Goal: Complete application form: Complete application form

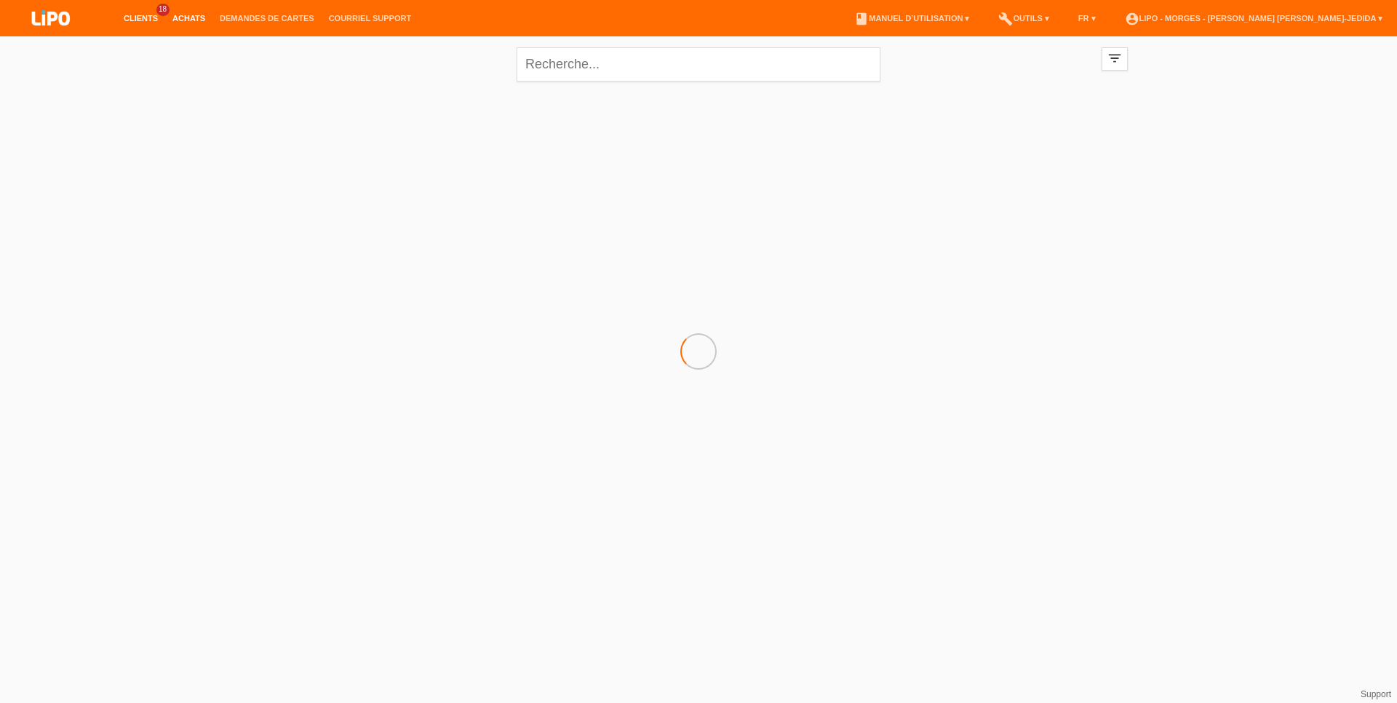
click at [183, 17] on link "Achats" at bounding box center [188, 18] width 47 height 9
click at [230, 17] on link "Demandes de cartes" at bounding box center [266, 18] width 109 height 9
click at [186, 17] on link "Achats" at bounding box center [188, 18] width 47 height 9
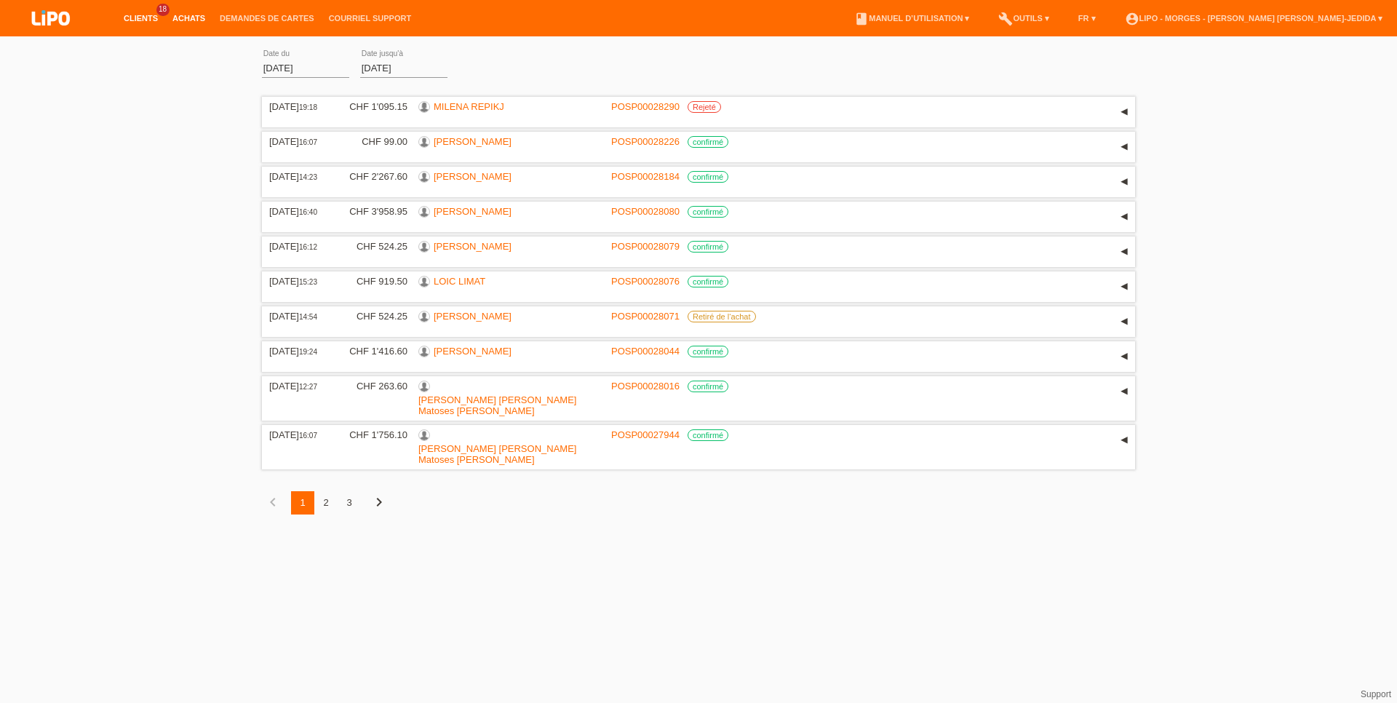
click at [132, 16] on link "Clients" at bounding box center [140, 18] width 49 height 9
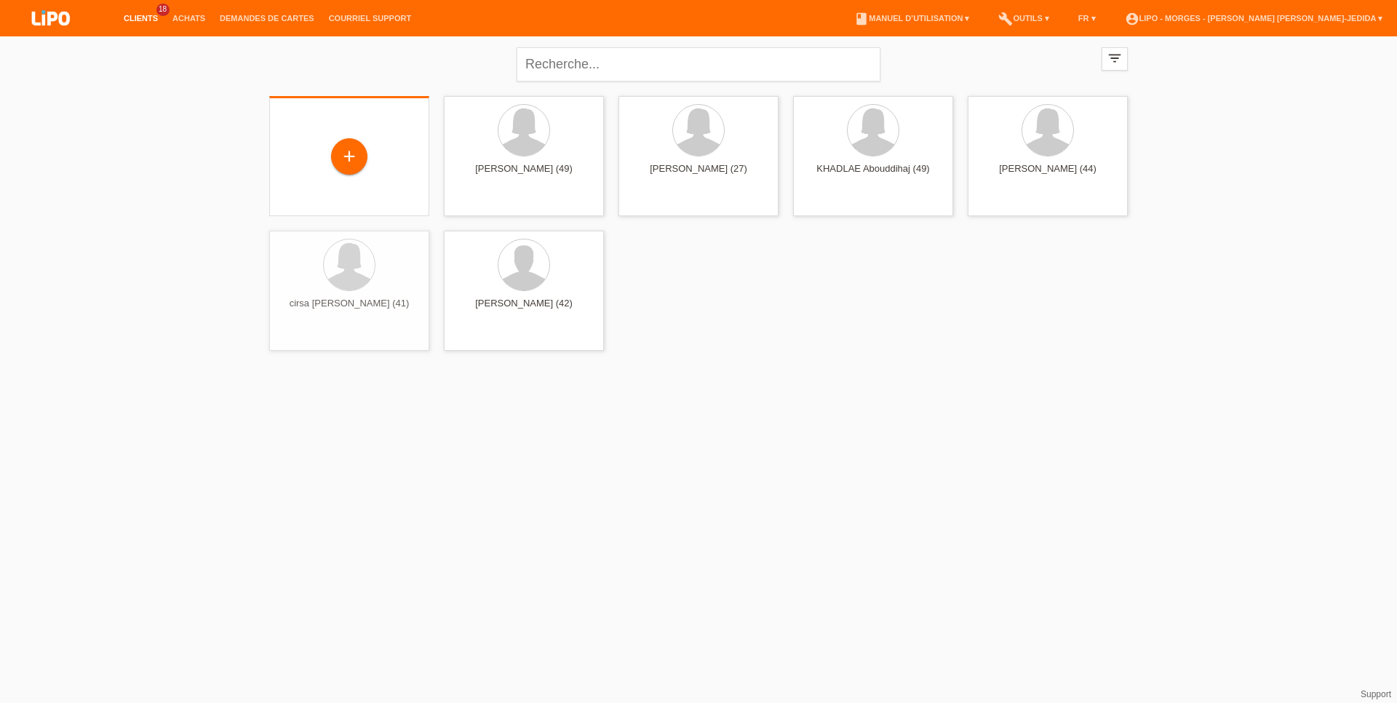
click at [349, 178] on div "+" at bounding box center [349, 156] width 160 height 120
click at [348, 167] on div "+" at bounding box center [349, 156] width 36 height 36
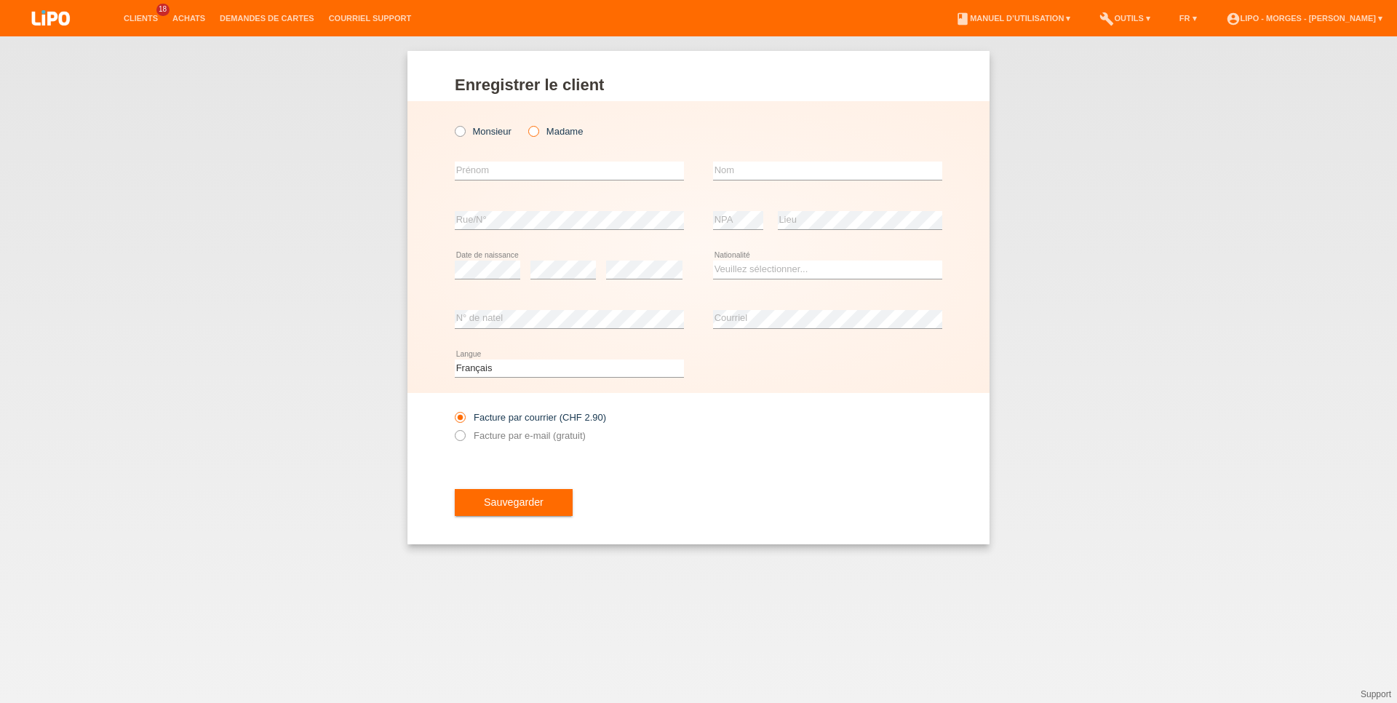
click at [526, 124] on icon at bounding box center [526, 124] width 0 height 0
click at [531, 134] on input "Madame" at bounding box center [532, 130] width 9 height 9
radio input "true"
click at [514, 171] on input "text" at bounding box center [569, 171] width 229 height 18
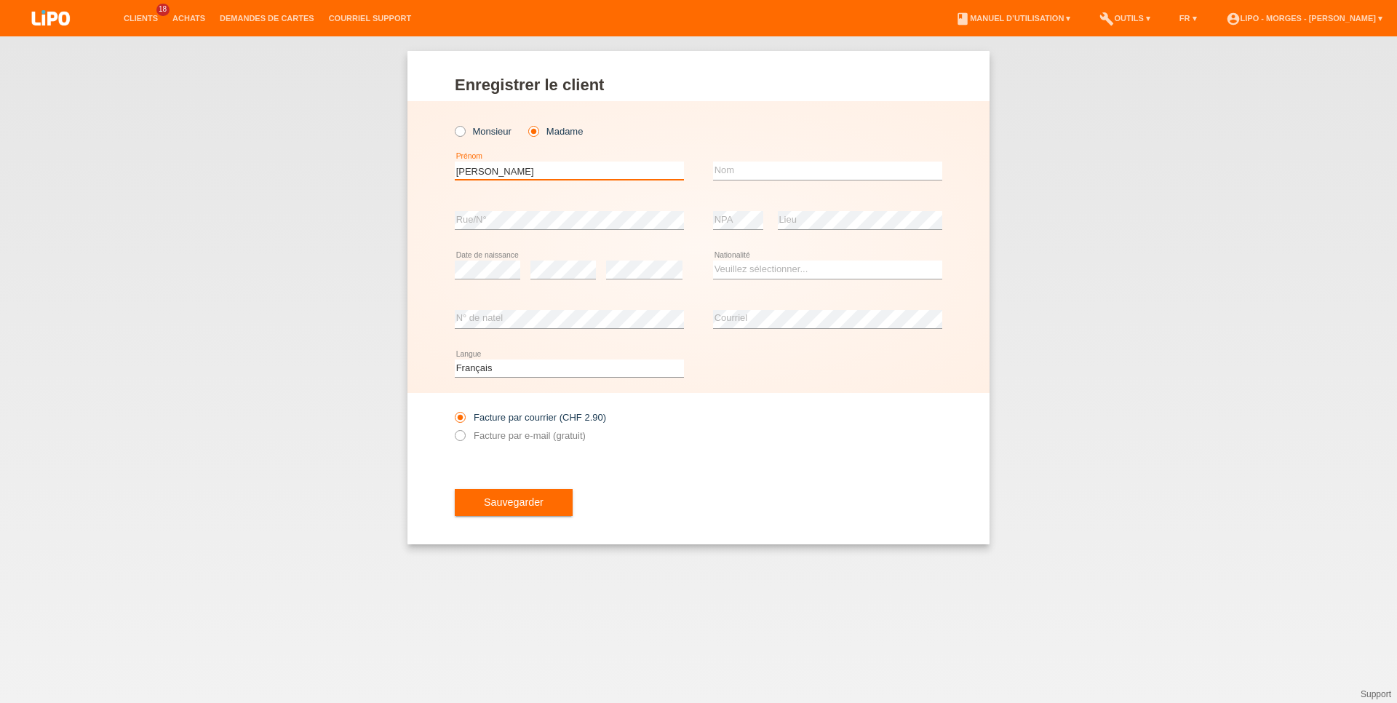
type input "[PERSON_NAME]"
click at [729, 177] on input "text" at bounding box center [827, 171] width 229 height 18
type input "[PERSON_NAME]"
click at [713, 261] on select "Veuillez sélectionner... Suisse Allemagne Autriche Liechtenstein ------------ A…" at bounding box center [827, 269] width 229 height 17
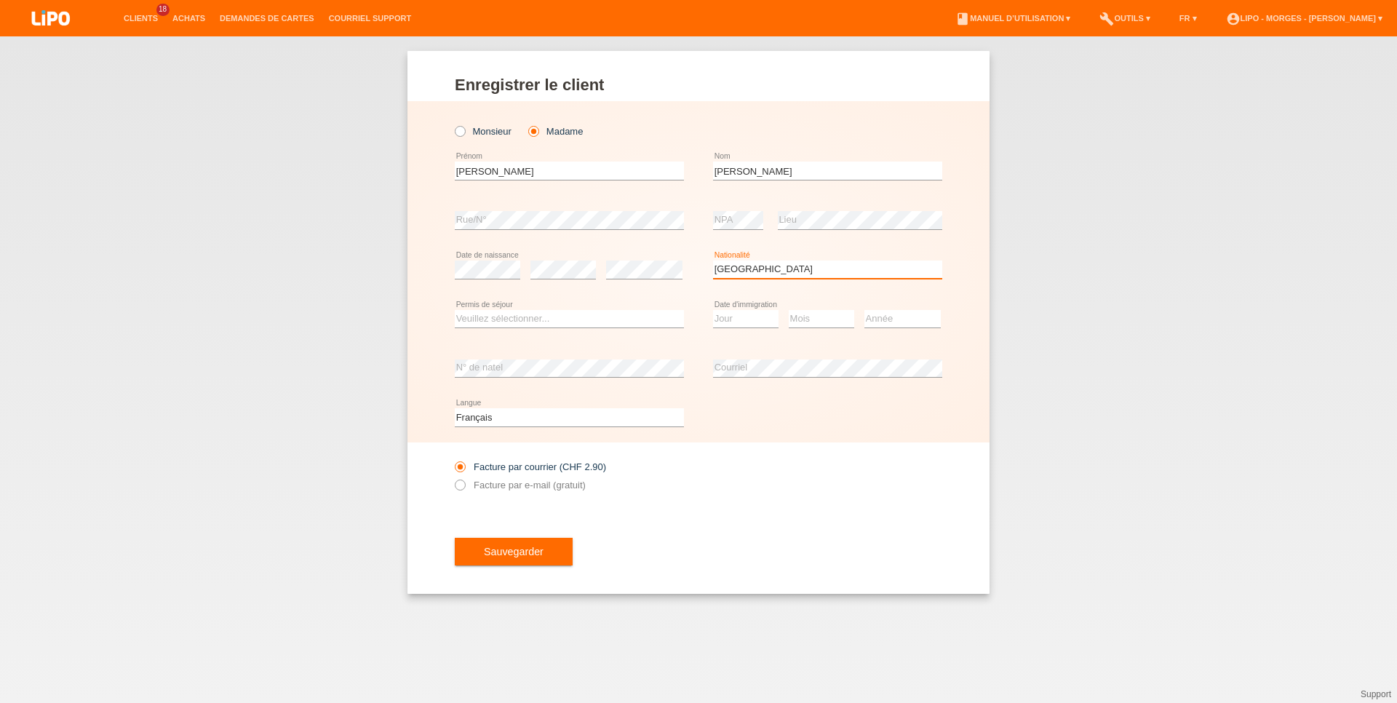
click at [713, 261] on select "Veuillez sélectionner... Suisse Allemagne Autriche Liechtenstein ------------ A…" at bounding box center [827, 269] width 229 height 17
select select "PT"
click at [0, 0] on option "Portugal" at bounding box center [0, 0] width 0 height 0
click at [455, 310] on select "Veuillez sélectionner... C B B - Statut de réfugié Autre" at bounding box center [569, 318] width 229 height 17
select select "C"
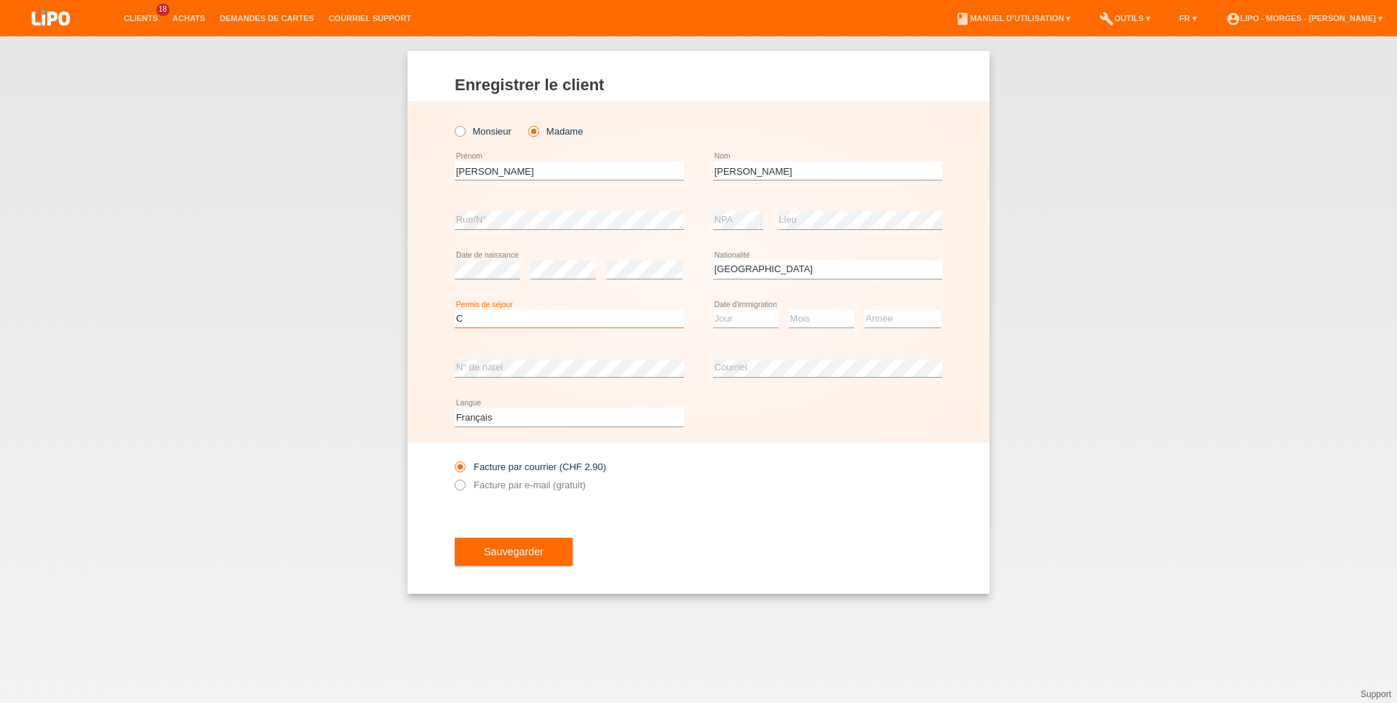
click at [0, 0] on option "C" at bounding box center [0, 0] width 0 height 0
click at [713, 310] on select "Jour 01 02 03 04 05 06 07 08 09 10 11" at bounding box center [745, 318] width 65 height 17
select select "02"
click at [789, 310] on select "Mois 01 02 03 04 05 06 07 08 09 10 11" at bounding box center [821, 318] width 65 height 17
select select "01"
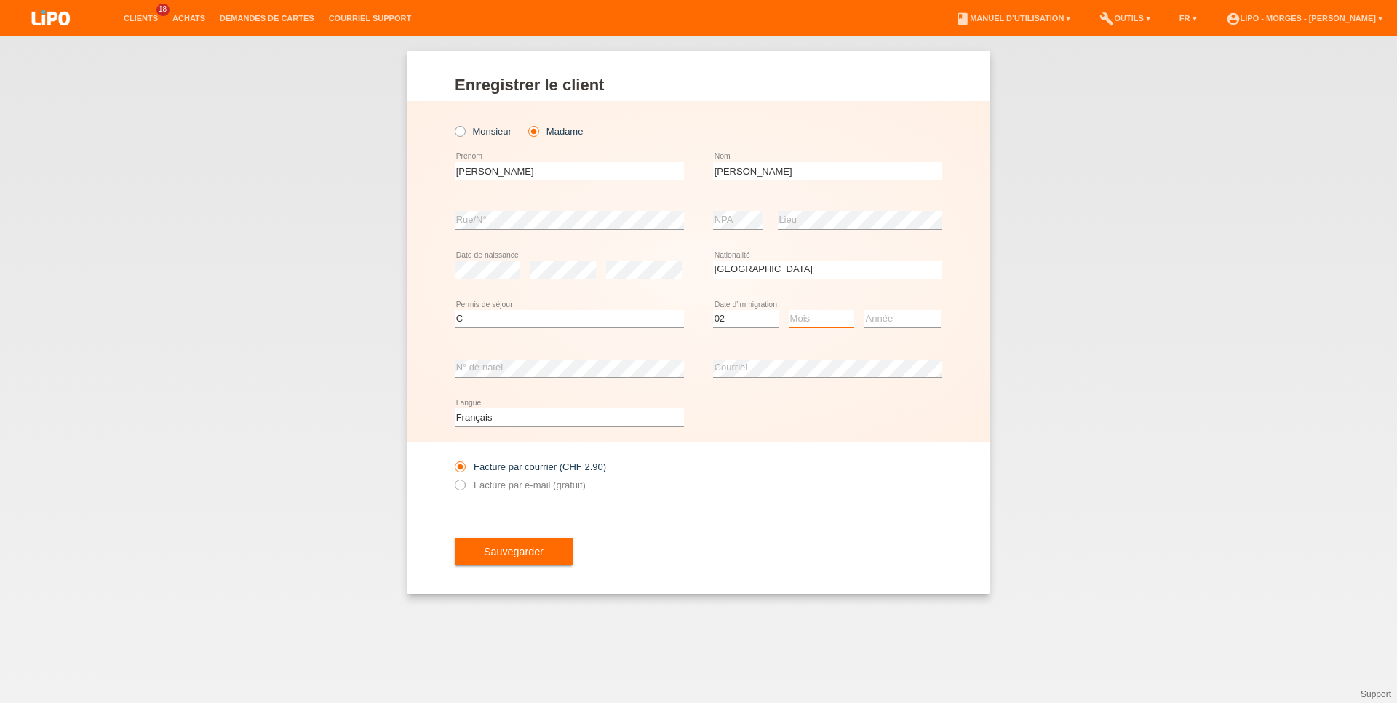
click at [0, 0] on option "01" at bounding box center [0, 0] width 0 height 0
click at [865, 310] on select "Année 2025 2024 2023 2022 2021 2020 2019 2018 2017 2016 2015 2014 2013 2012 201…" at bounding box center [903, 318] width 76 height 17
select select "2008"
click at [517, 489] on label "Facture par e-mail (gratuit)" at bounding box center [520, 485] width 131 height 11
click at [464, 489] on input "Facture par e-mail (gratuit)" at bounding box center [459, 489] width 9 height 18
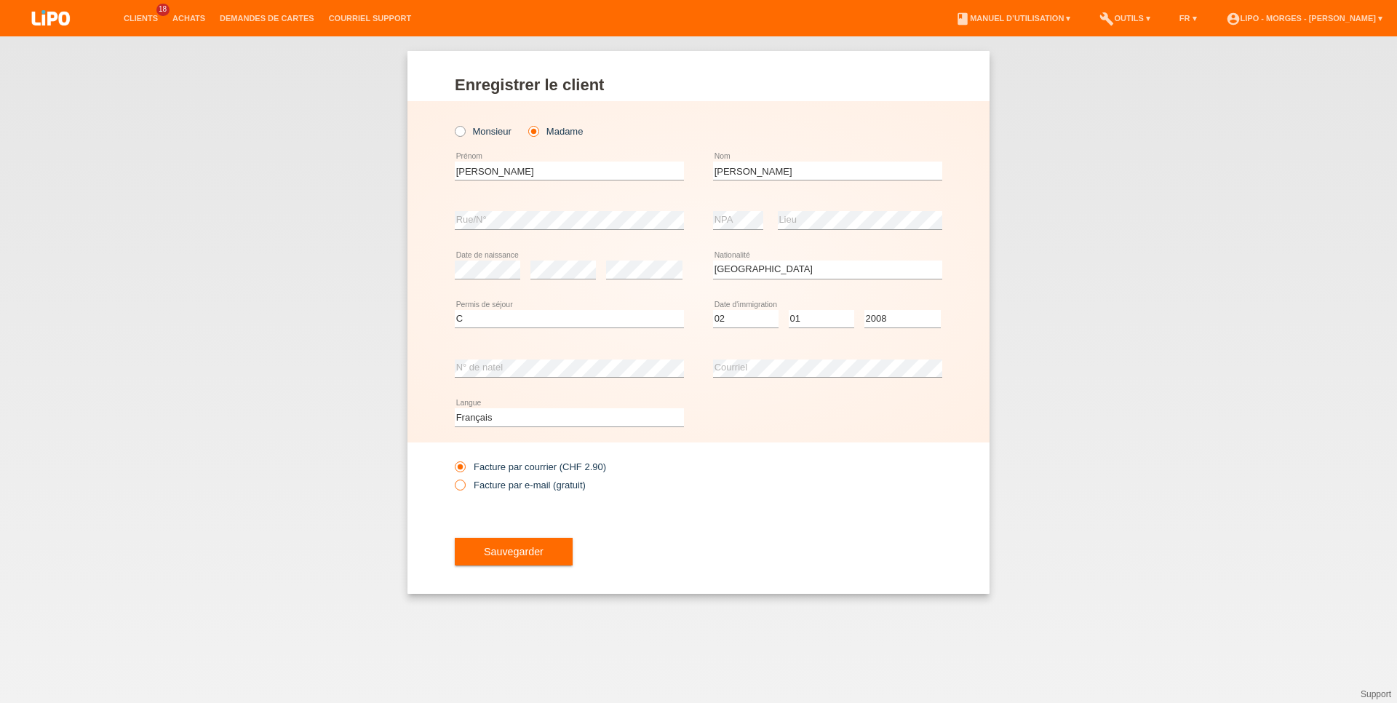
radio input "true"
click at [490, 528] on div "Sauvegarder" at bounding box center [699, 551] width 488 height 84
click at [541, 555] on button "Sauvegarder" at bounding box center [514, 552] width 118 height 28
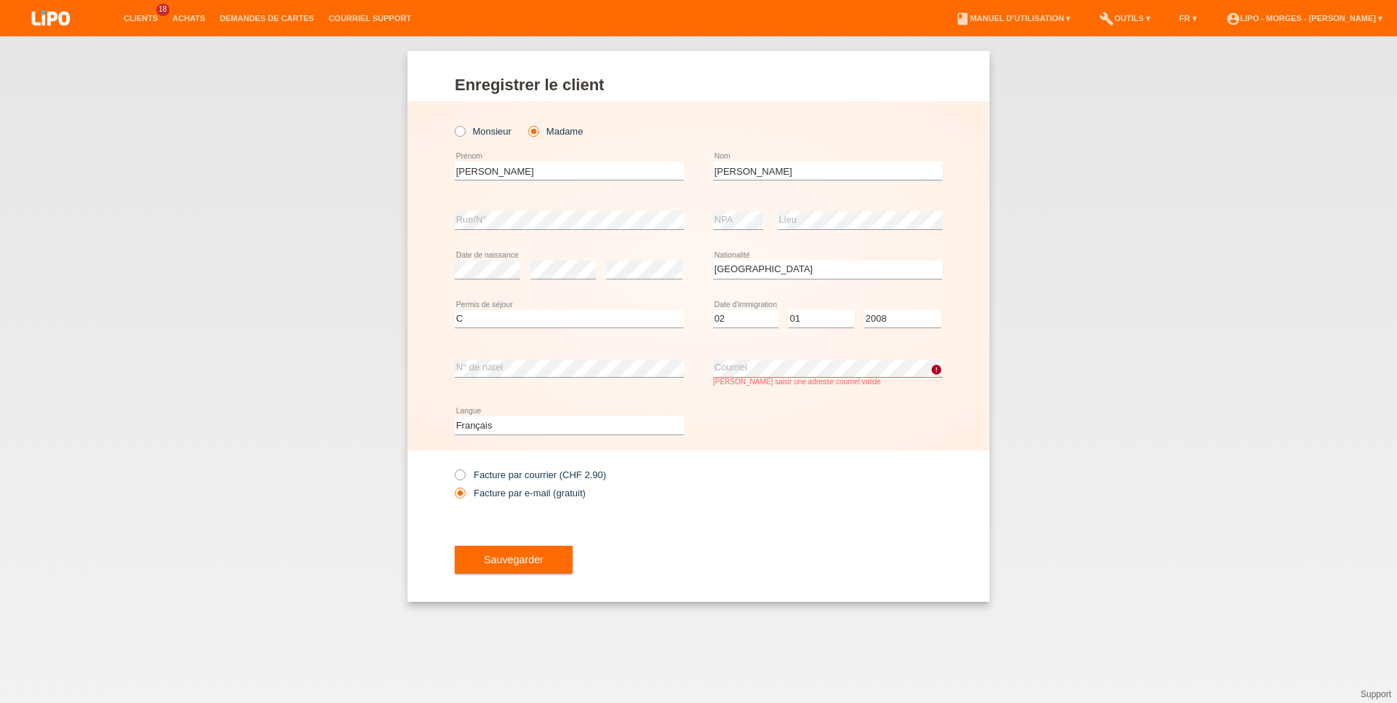
click at [854, 408] on div "Deutsch Français Italiano English error Langue" at bounding box center [699, 425] width 488 height 49
click at [536, 557] on span "Sauvegarder" at bounding box center [514, 560] width 60 height 12
click at [817, 412] on div "Deutsch Français Italiano English error Langue" at bounding box center [699, 425] width 488 height 49
click at [548, 559] on button "Sauvegarder" at bounding box center [514, 560] width 118 height 28
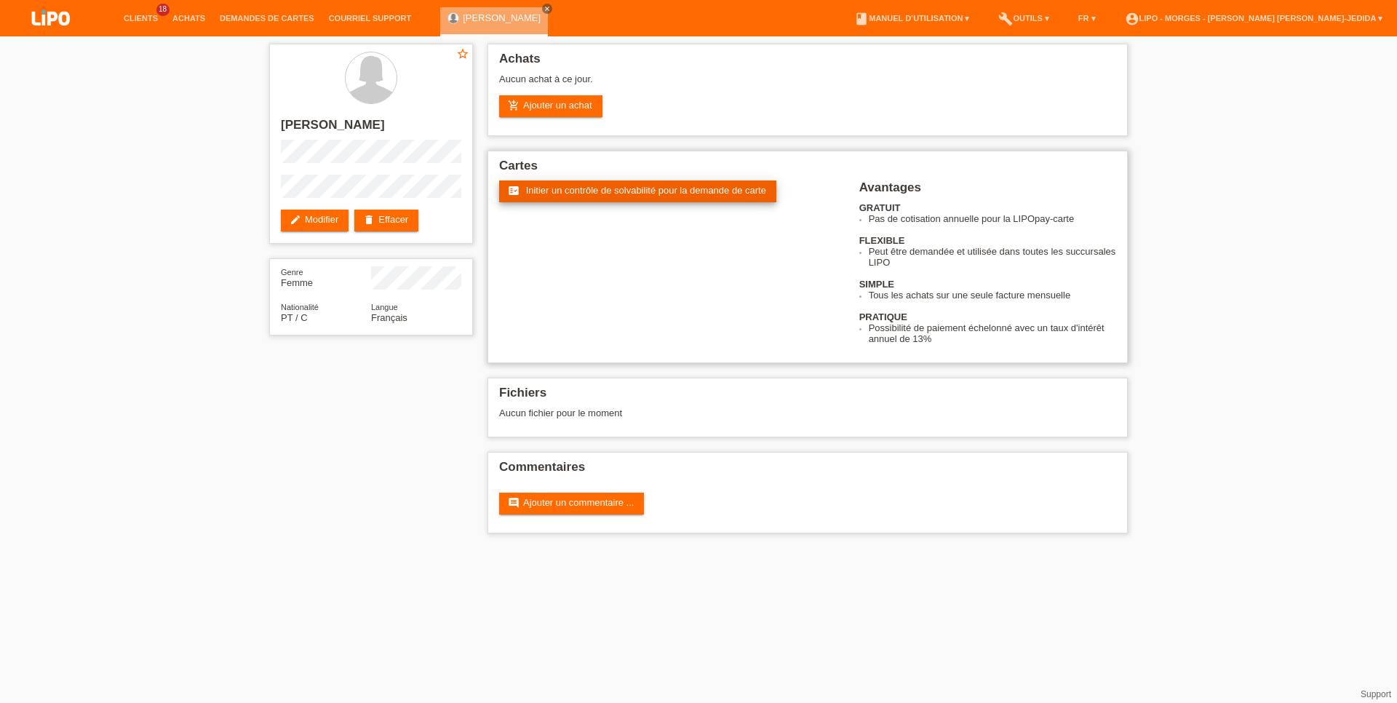
click at [643, 196] on span "Initier un contrôle de solvabilité pour la demande de carte" at bounding box center [646, 190] width 240 height 11
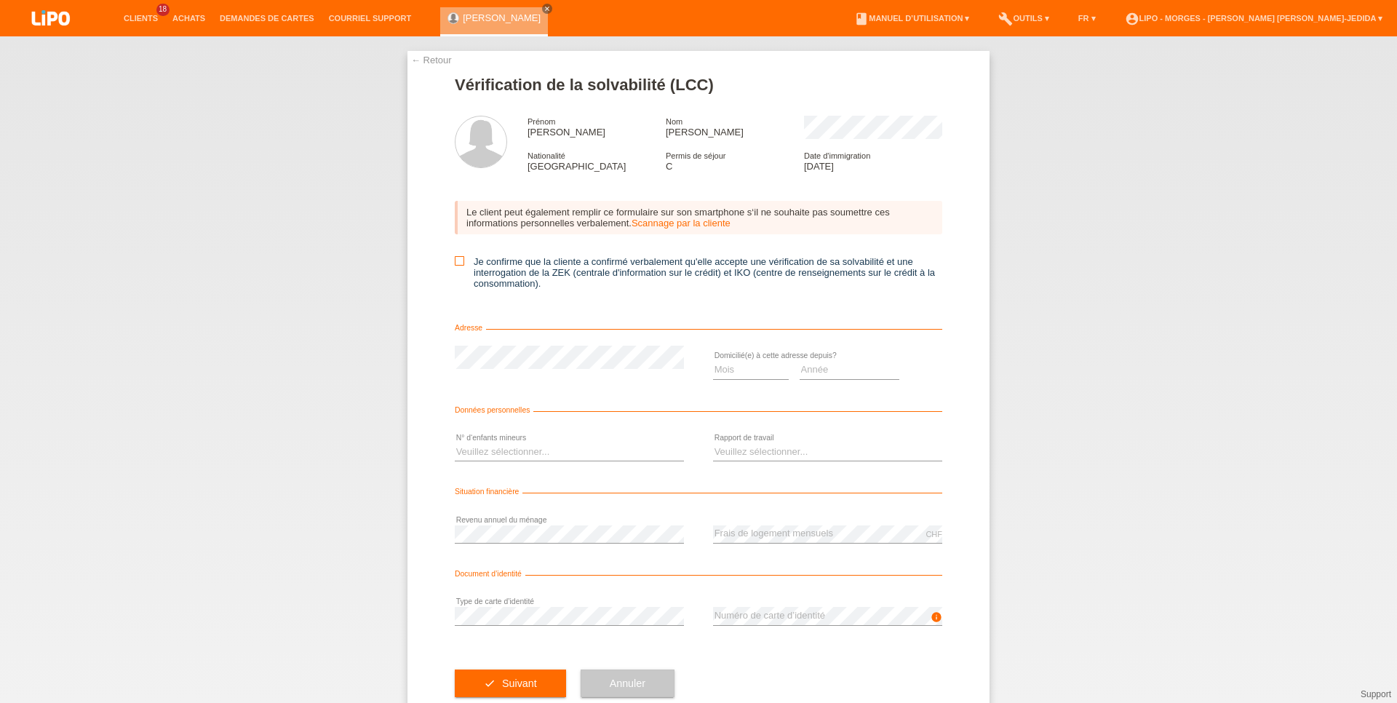
click at [457, 261] on icon at bounding box center [459, 260] width 9 height 9
click at [457, 261] on input "Je confirme que la cliente a confirmé verbalement qu'elle accepte une vérificat…" at bounding box center [459, 260] width 9 height 9
checkbox input "true"
click at [713, 361] on select "Mois 01 02 03 04 05 06 07 08 09 10" at bounding box center [751, 369] width 76 height 17
select select "03"
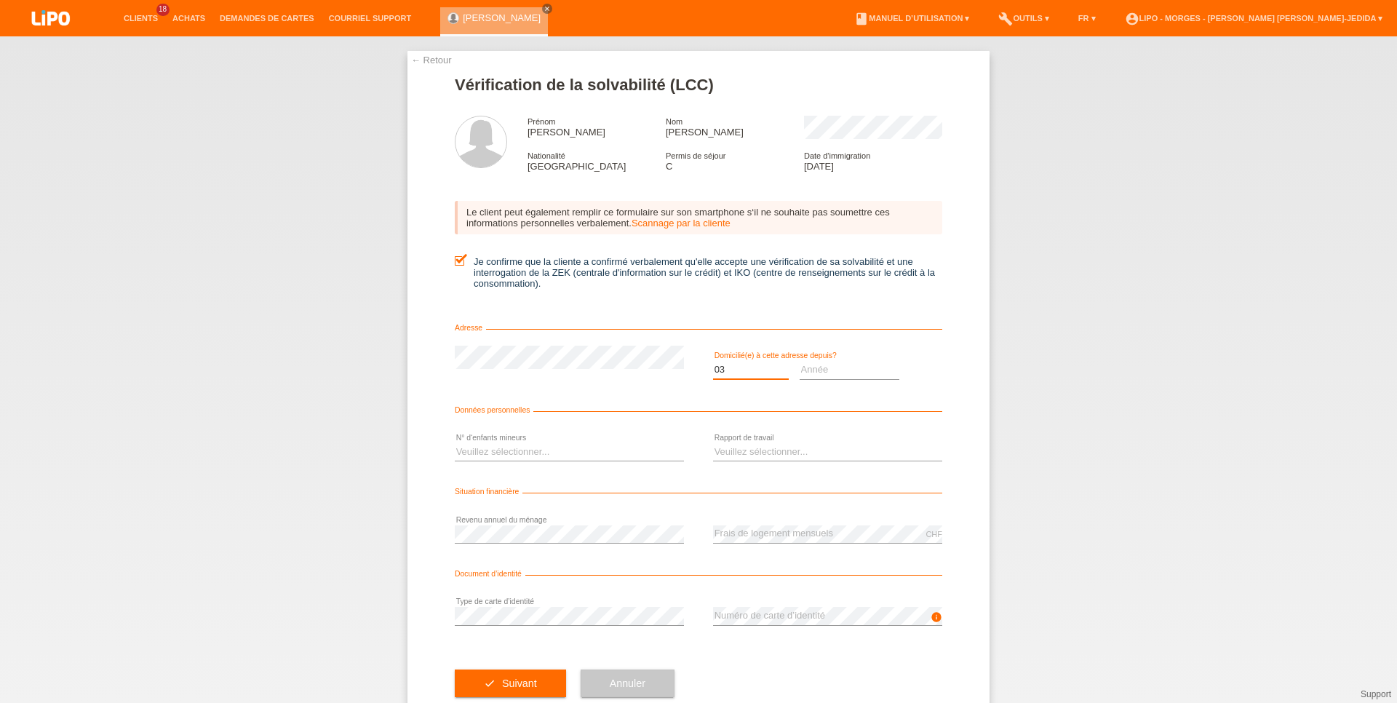
click at [0, 0] on option "03" at bounding box center [0, 0] width 0 height 0
click at [800, 361] on select "Année 2025 2024 2023 2022 2021 2020 2019 2018 2017 2016 2015 2014 2013 2012 201…" at bounding box center [850, 369] width 100 height 17
select select "2021"
click at [455, 443] on select "Veuillez sélectionner... 0 1 2 3 4 5 6 7 8 9" at bounding box center [569, 451] width 229 height 17
select select "0"
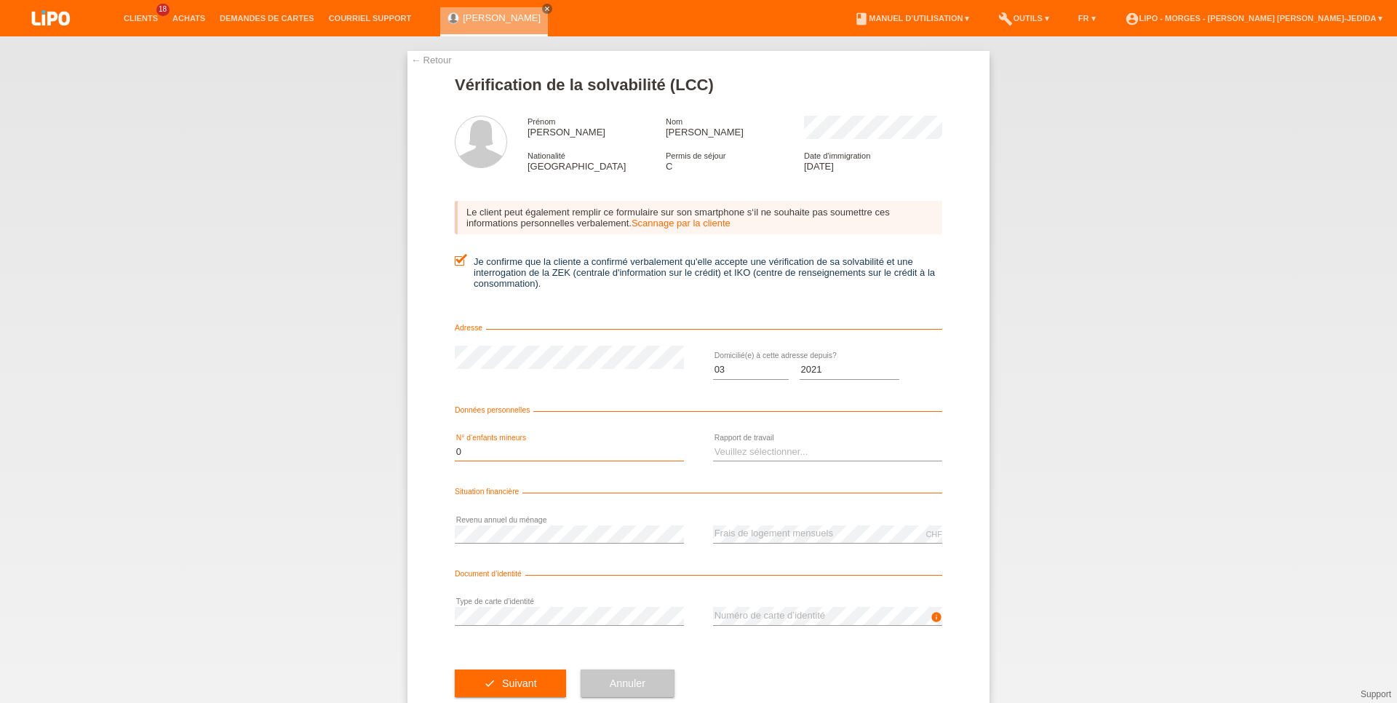
click at [0, 0] on option "0" at bounding box center [0, 0] width 0 height 0
click at [713, 443] on select "Veuillez sélectionner... A durée indéterminée A durée déterminée Apprenti/étudi…" at bounding box center [827, 451] width 229 height 17
select select "UNLIMITED"
click at [0, 0] on option "A durée indéterminée" at bounding box center [0, 0] width 0 height 0
click at [511, 689] on span "Suivant" at bounding box center [519, 683] width 35 height 12
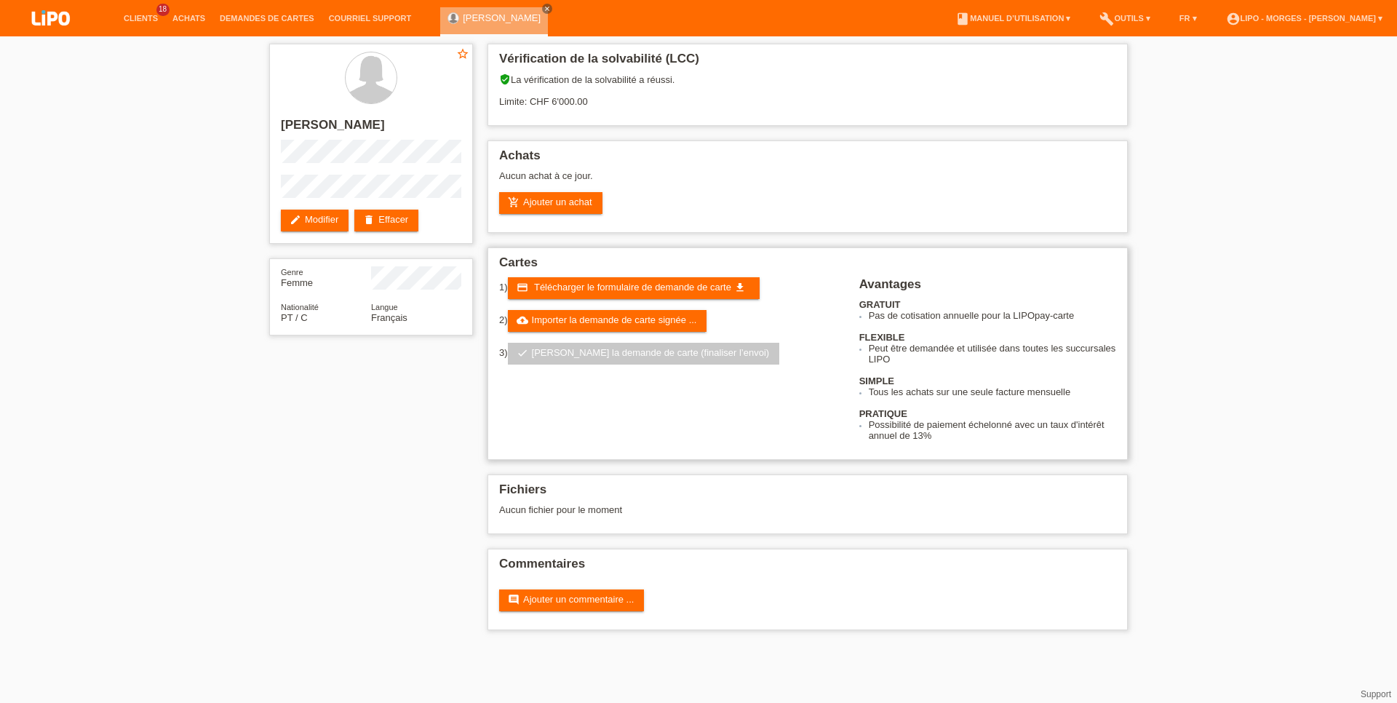
drag, startPoint x: 527, startPoint y: 290, endPoint x: 520, endPoint y: 341, distance: 50.7
click at [528, 290] on icon "credit_card" at bounding box center [523, 288] width 12 height 12
click at [544, 202] on link "add_shopping_cart Ajouter un achat" at bounding box center [550, 203] width 103 height 22
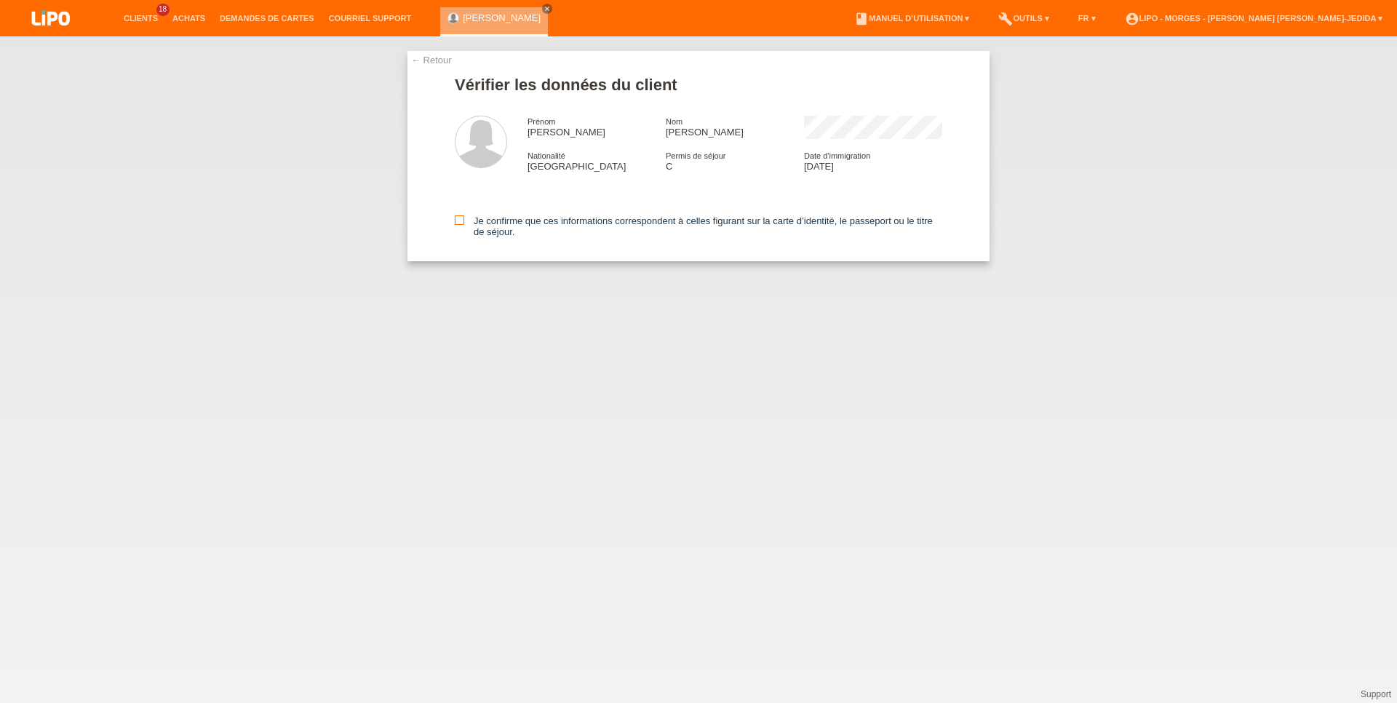
click at [462, 225] on icon at bounding box center [459, 219] width 9 height 9
click at [462, 225] on input "Je confirme que ces informations correspondent à celles figurant sur la carte d…" at bounding box center [459, 219] width 9 height 9
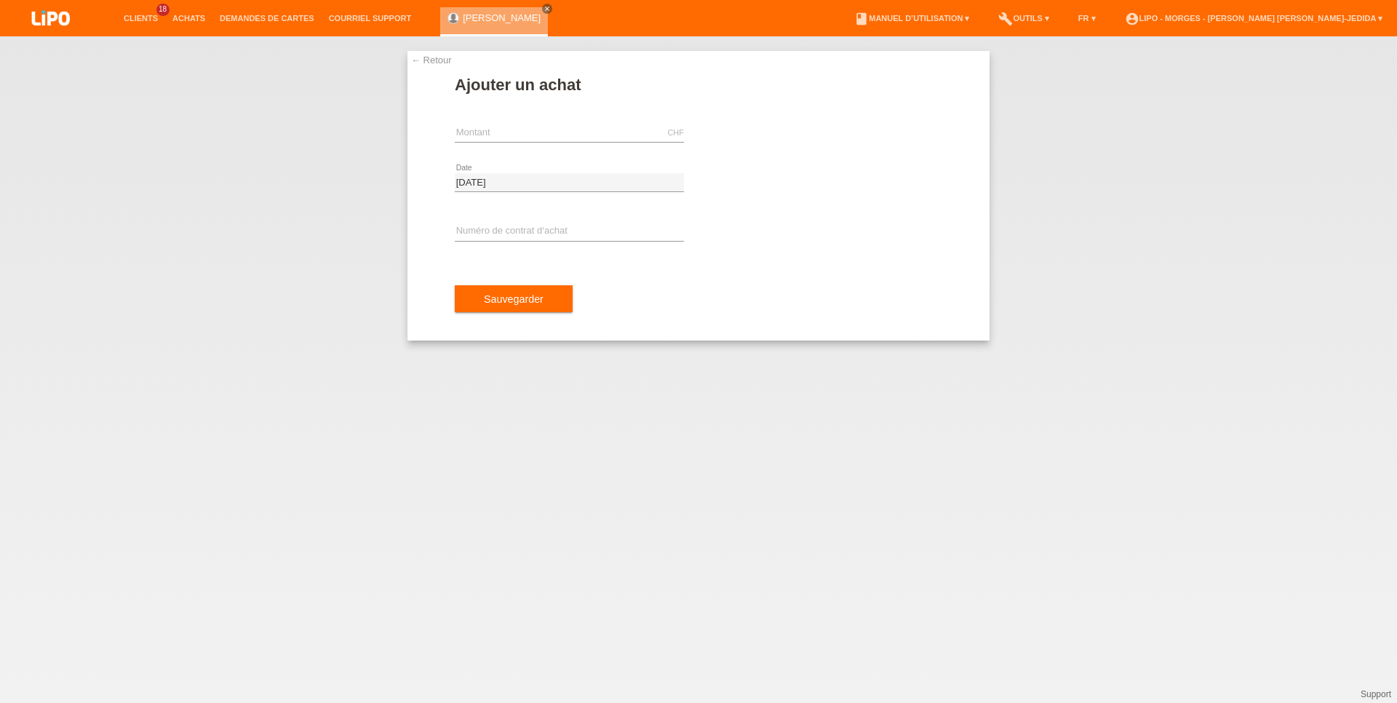
click at [517, 123] on div "CHF error [GEOGRAPHIC_DATA]" at bounding box center [569, 132] width 229 height 49
click at [504, 129] on input "text" at bounding box center [569, 133] width 229 height 18
click at [469, 130] on input "text" at bounding box center [569, 133] width 229 height 18
type input "1429.15"
click at [529, 234] on input "text" at bounding box center [569, 232] width 229 height 18
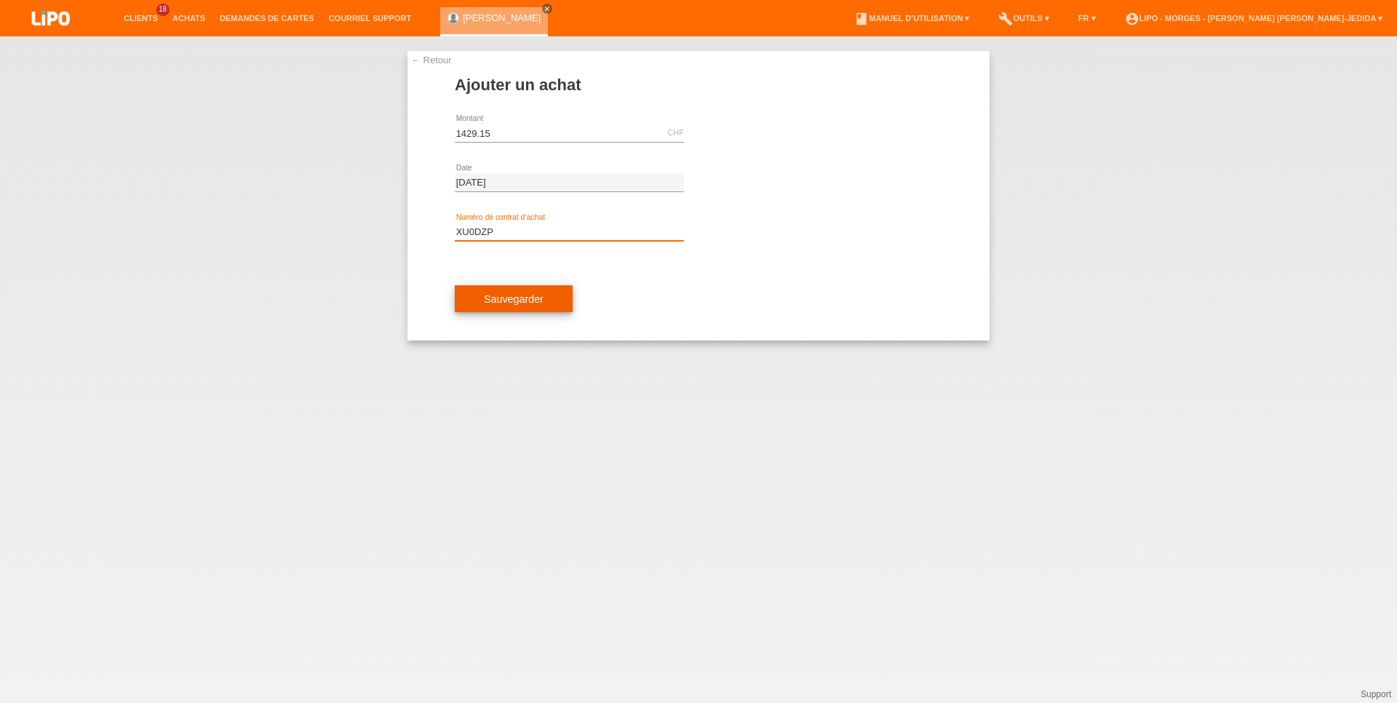
type input "XU0DZP"
click at [507, 303] on span "Sauvegarder" at bounding box center [514, 299] width 60 height 12
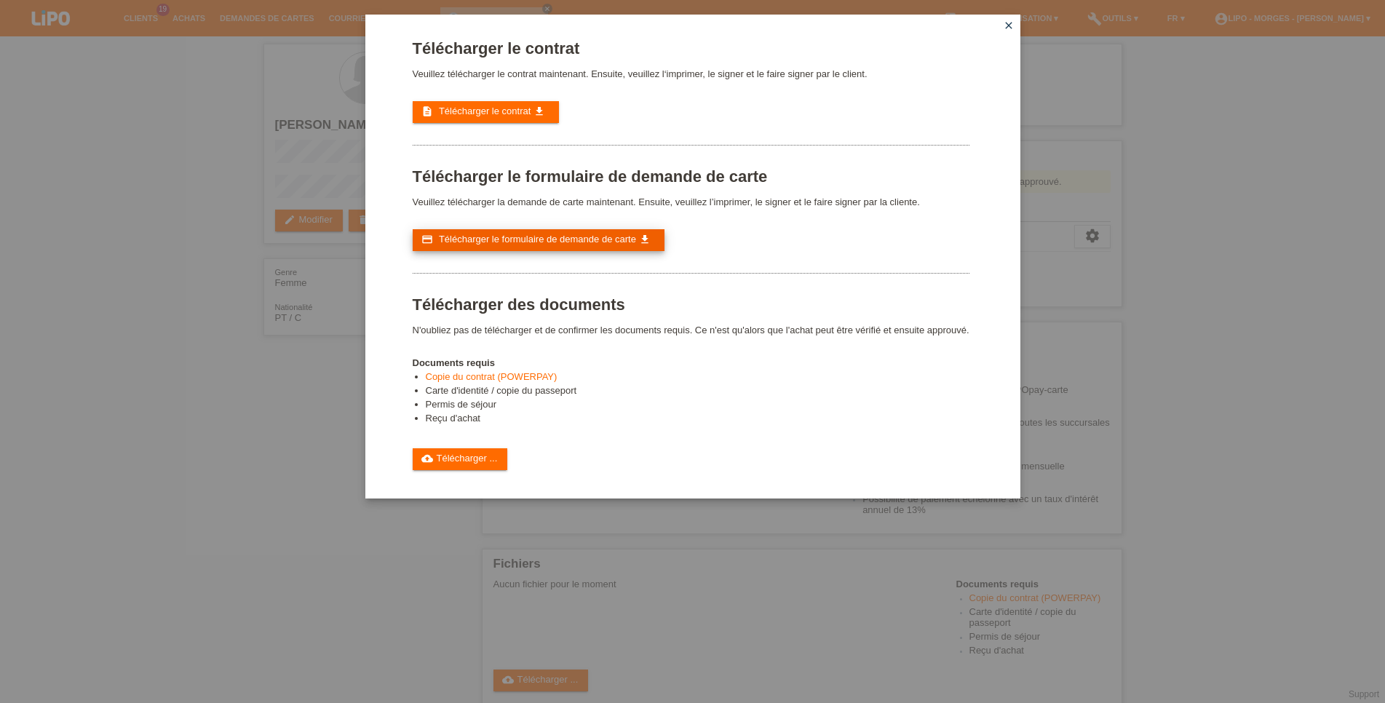
click at [544, 242] on link "credit_card Télécharger le formulaire de demande de carte get_app" at bounding box center [539, 240] width 252 height 22
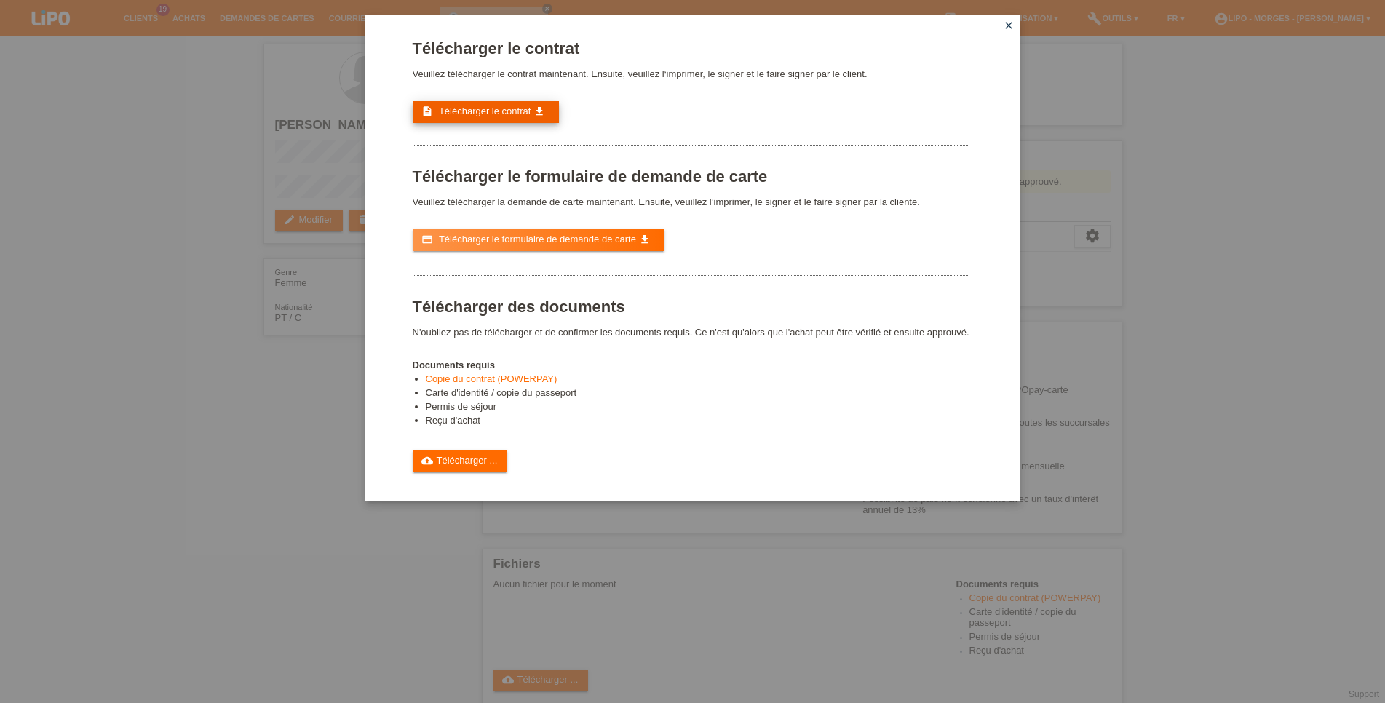
click at [496, 110] on span "Télécharger le contrat" at bounding box center [485, 111] width 92 height 11
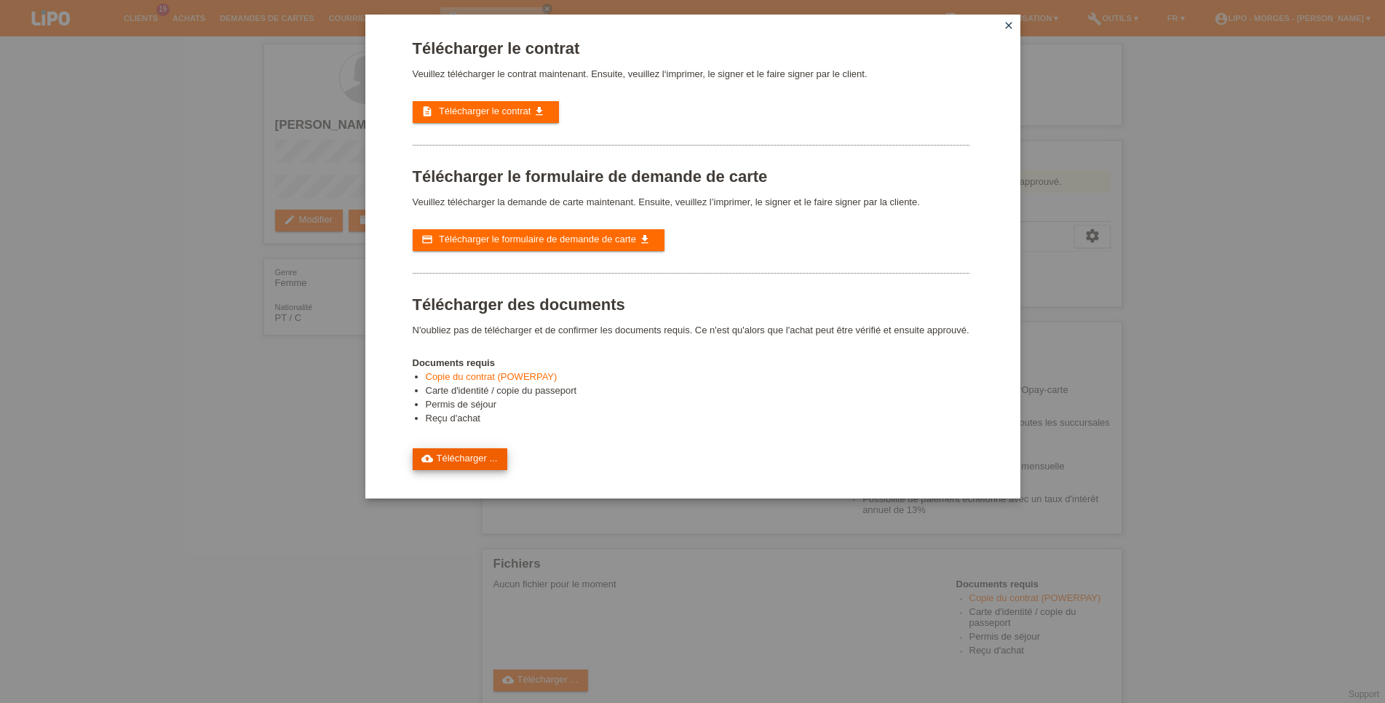
click at [444, 470] on link "cloud_upload Télécharger ..." at bounding box center [460, 459] width 95 height 22
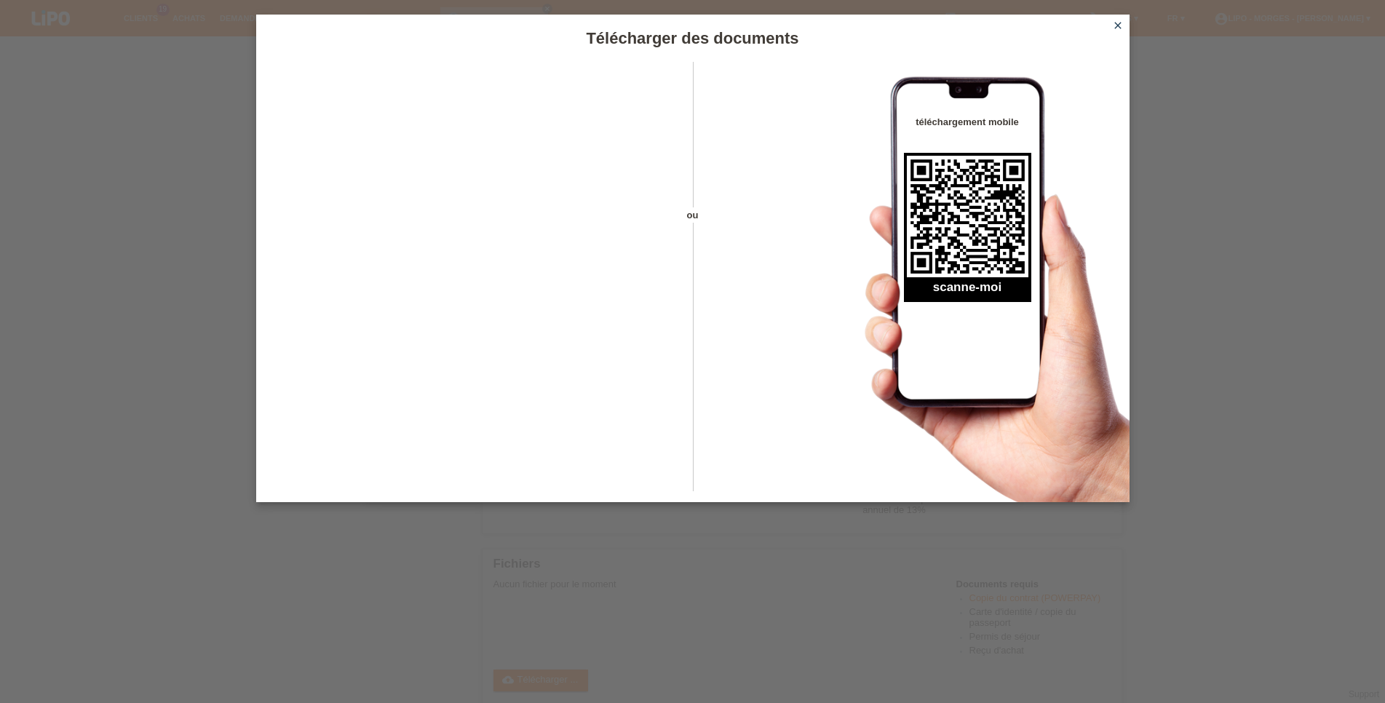
click at [1113, 28] on icon "close" at bounding box center [1118, 26] width 12 height 12
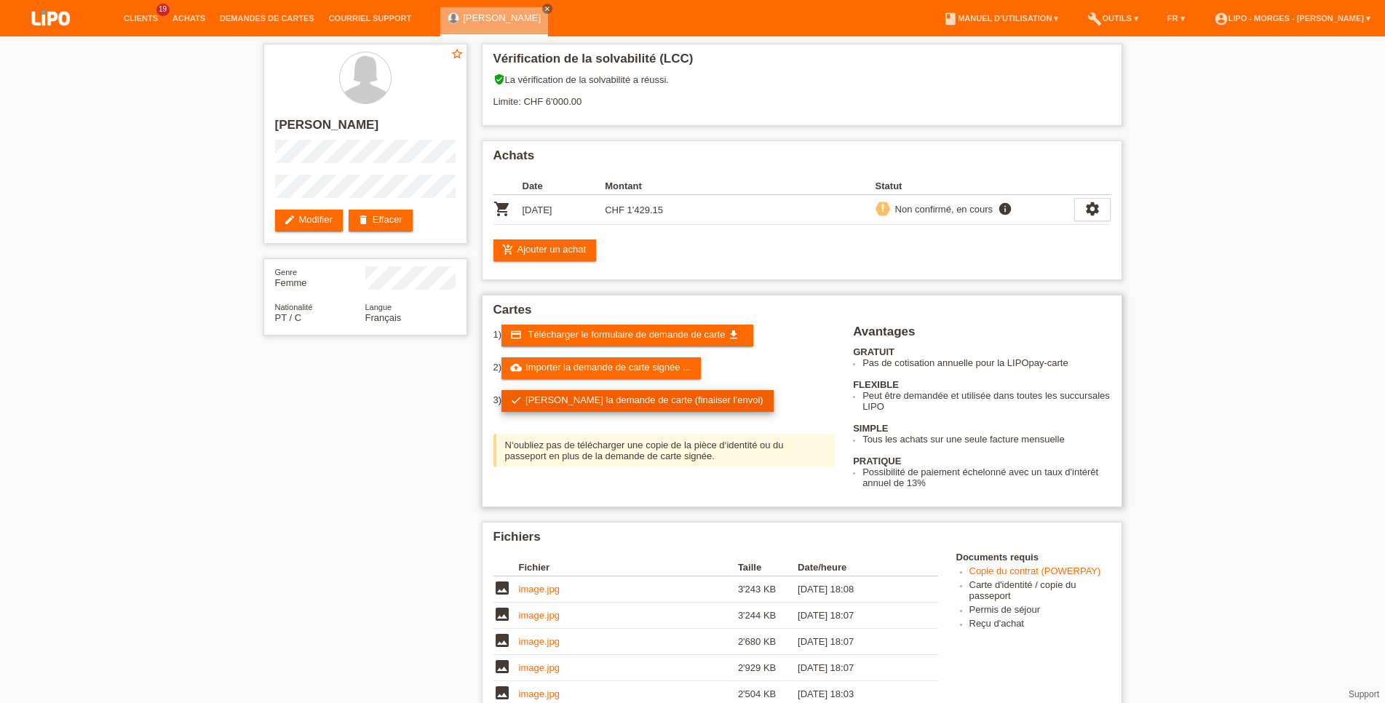
click at [699, 412] on link "check Soumettre la demande de carte (finaliser l’envoi)" at bounding box center [637, 401] width 272 height 22
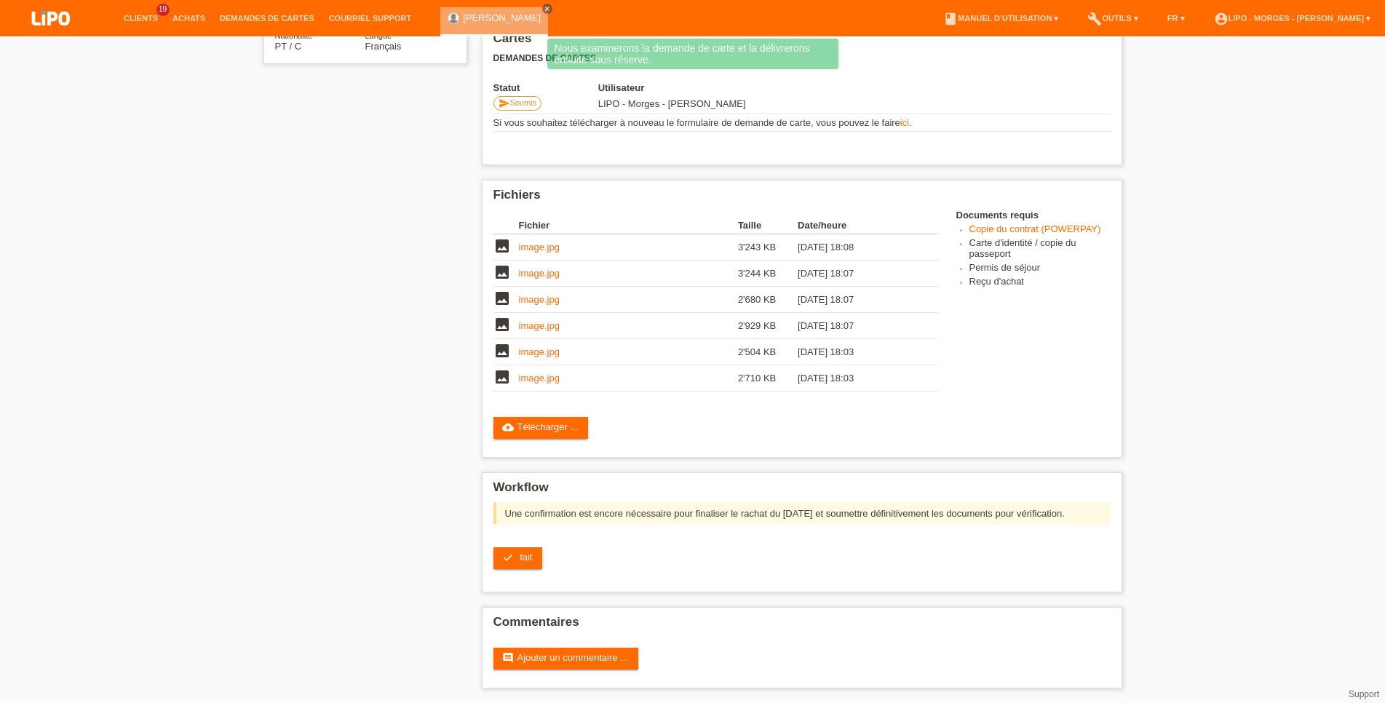
scroll to position [288, 0]
click at [530, 560] on link "check fait" at bounding box center [517, 558] width 49 height 22
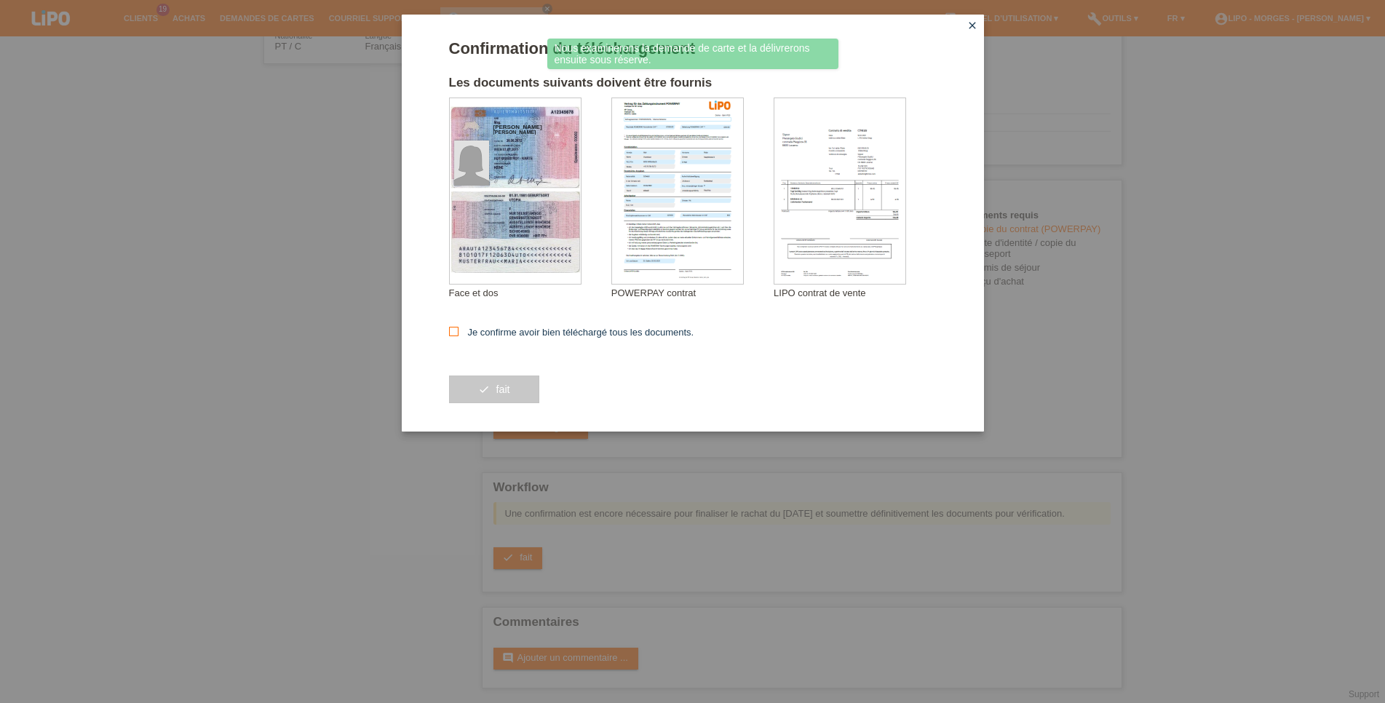
click at [564, 335] on label "Je confirme avoir bien téléchargé tous les documents." at bounding box center [571, 332] width 245 height 11
click at [458, 335] on input "Je confirme avoir bien téléchargé tous les documents." at bounding box center [453, 331] width 9 height 9
checkbox input "true"
click at [520, 400] on button "check fait" at bounding box center [494, 389] width 90 height 28
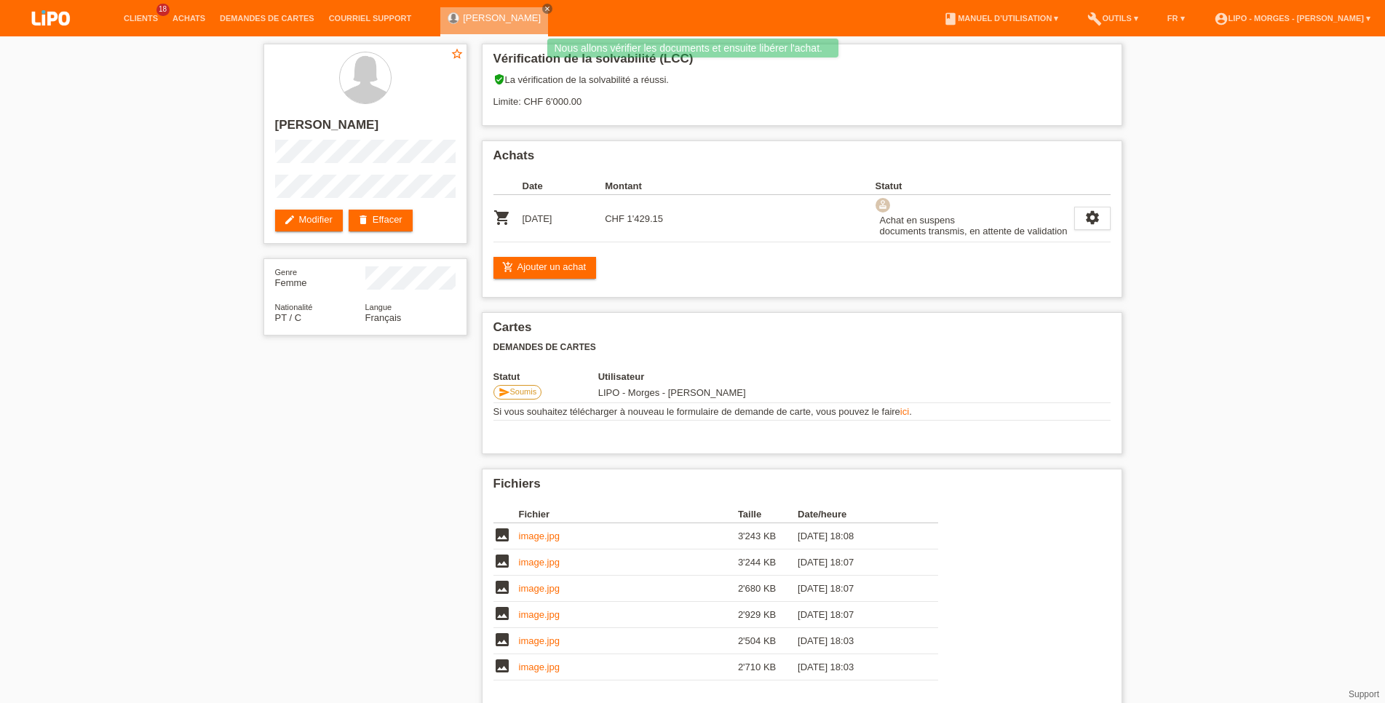
click at [184, 23] on li "Achats" at bounding box center [188, 18] width 47 height 37
click at [188, 17] on link "Achats" at bounding box center [188, 18] width 47 height 9
